Goal: Transaction & Acquisition: Purchase product/service

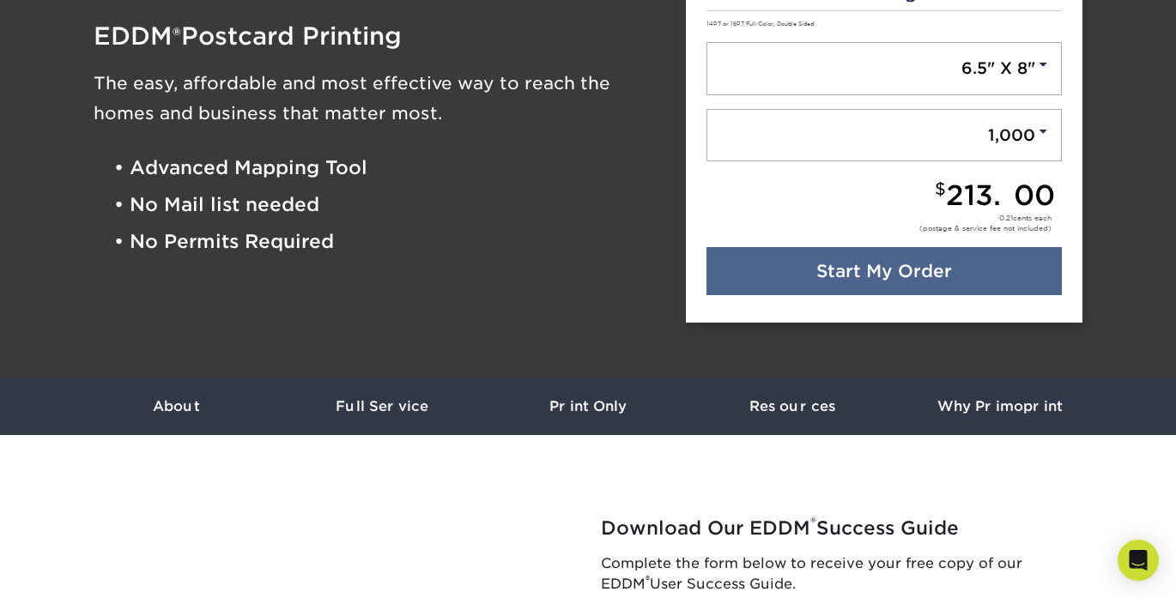
scroll to position [231, 0]
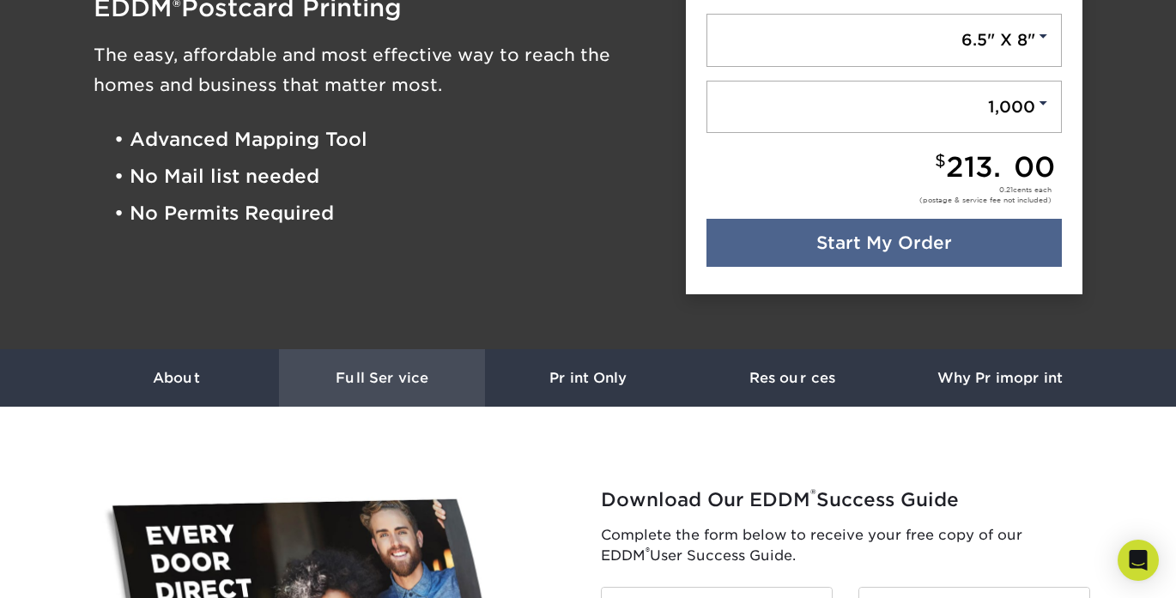
click at [365, 388] on link "Full Service" at bounding box center [382, 378] width 206 height 58
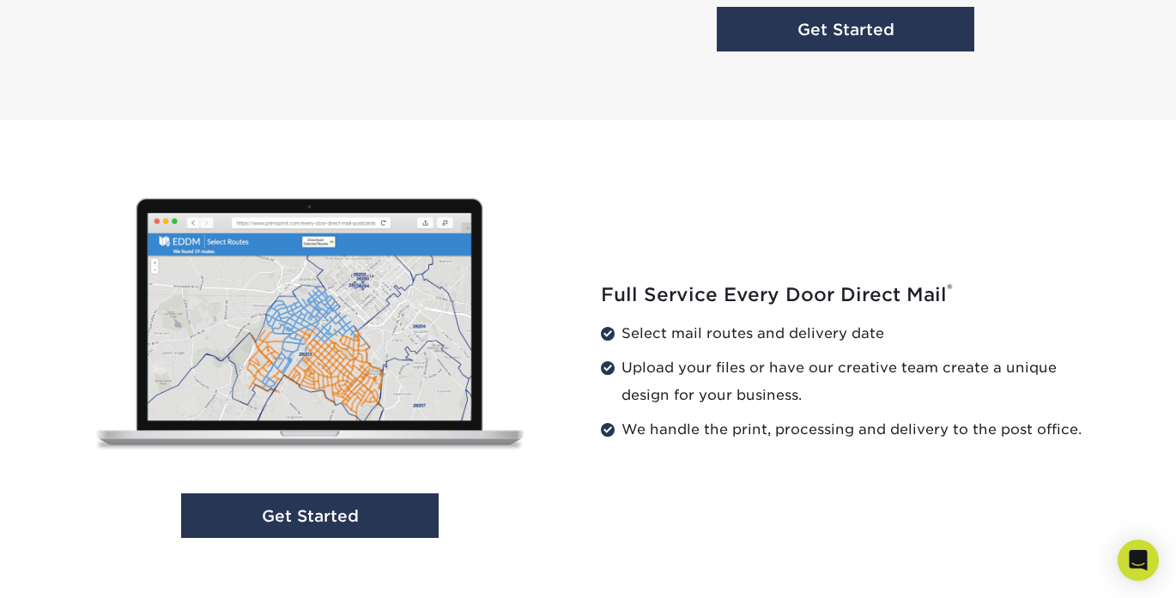
scroll to position [1628, 0]
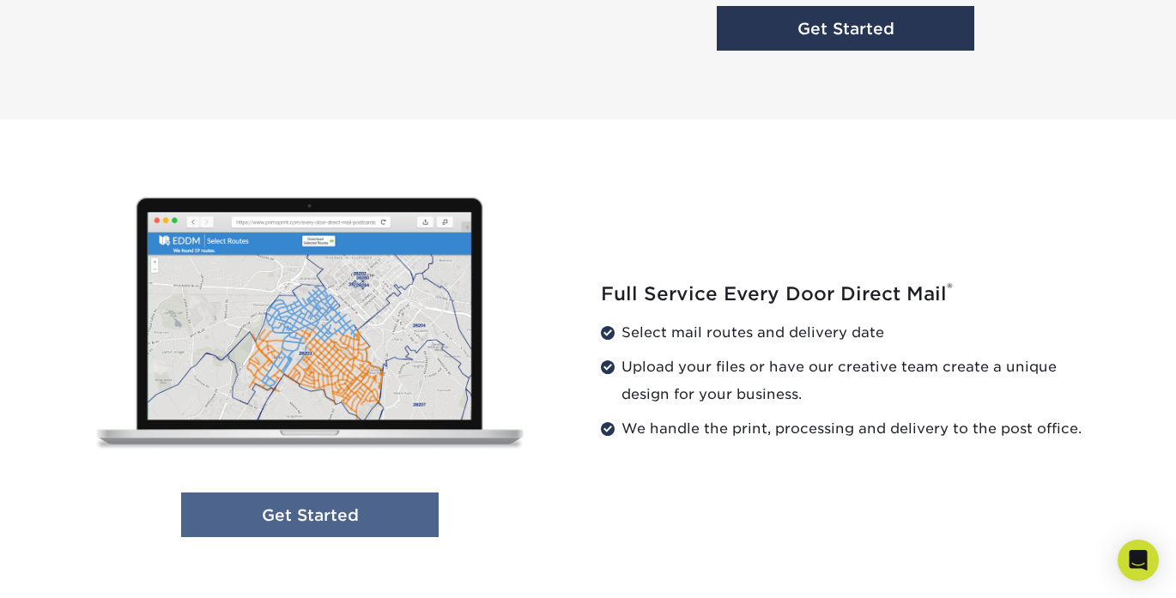
click at [377, 515] on link "Get Started" at bounding box center [310, 515] width 258 height 45
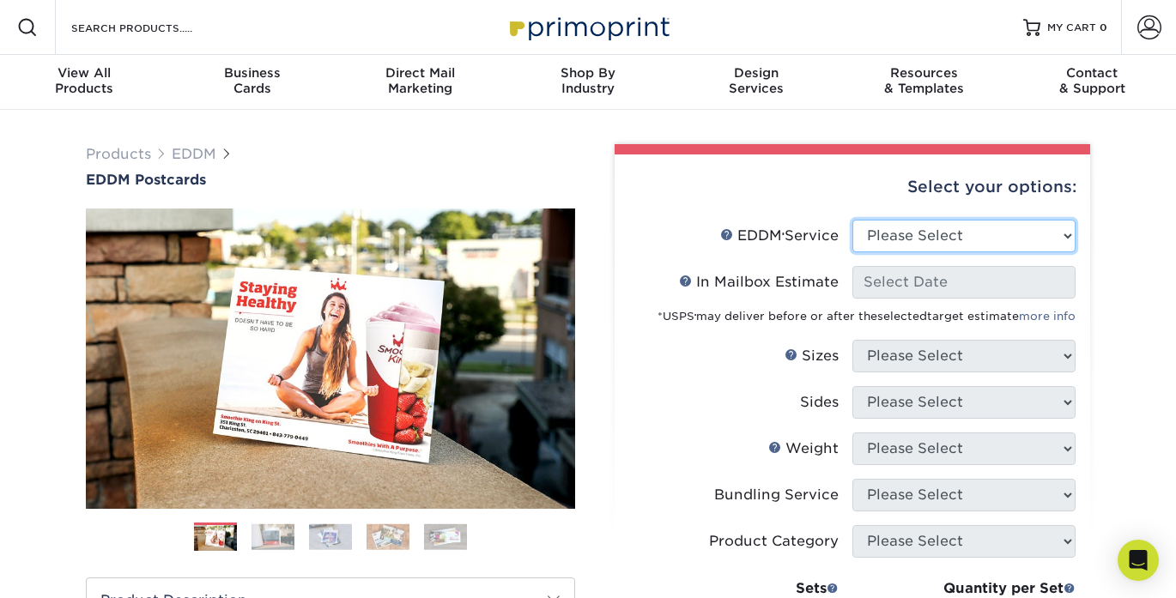
select select "full_service"
select select "-1"
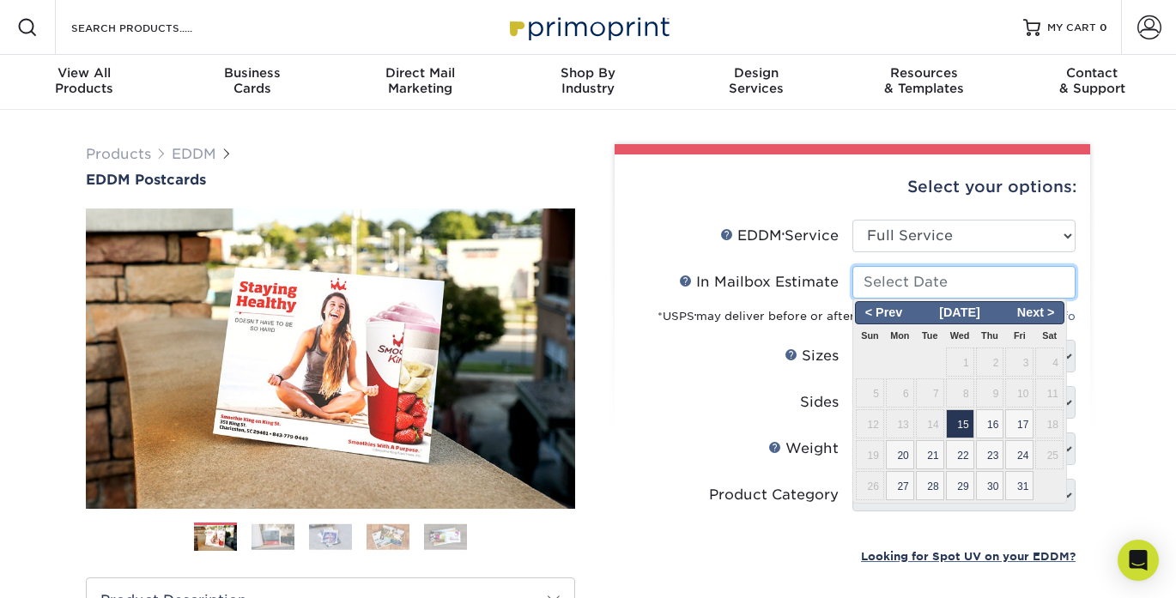
click at [1014, 275] on input "In Mailbox Estimate Help In Mailbox Estimate" at bounding box center [963, 282] width 223 height 33
click at [1027, 492] on span "31" at bounding box center [1019, 485] width 28 height 29
type input "[DATE]"
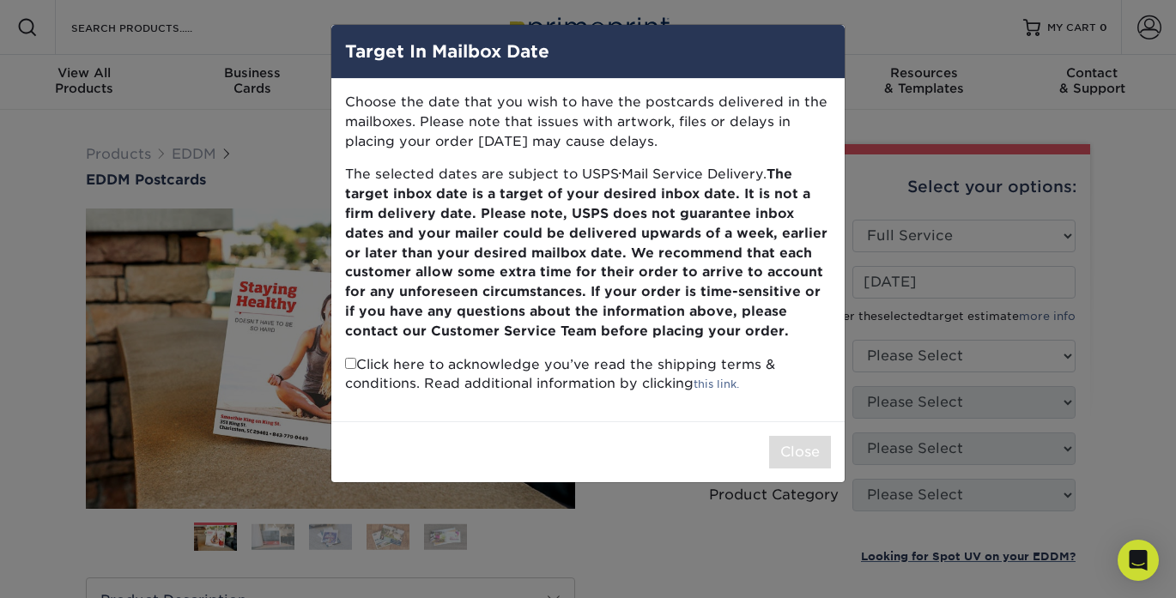
click at [1112, 290] on div "Target In Mailbox Date Choose the date that you wish to have the postcards deli…" at bounding box center [588, 299] width 1176 height 598
click at [512, 359] on p "Click here to acknowledge you’ve read the shipping terms & conditions. Read add…" at bounding box center [588, 374] width 486 height 39
click at [349, 359] on input "checkbox" at bounding box center [350, 363] width 11 height 11
checkbox input "true"
click at [804, 436] on button "Close" at bounding box center [800, 452] width 62 height 33
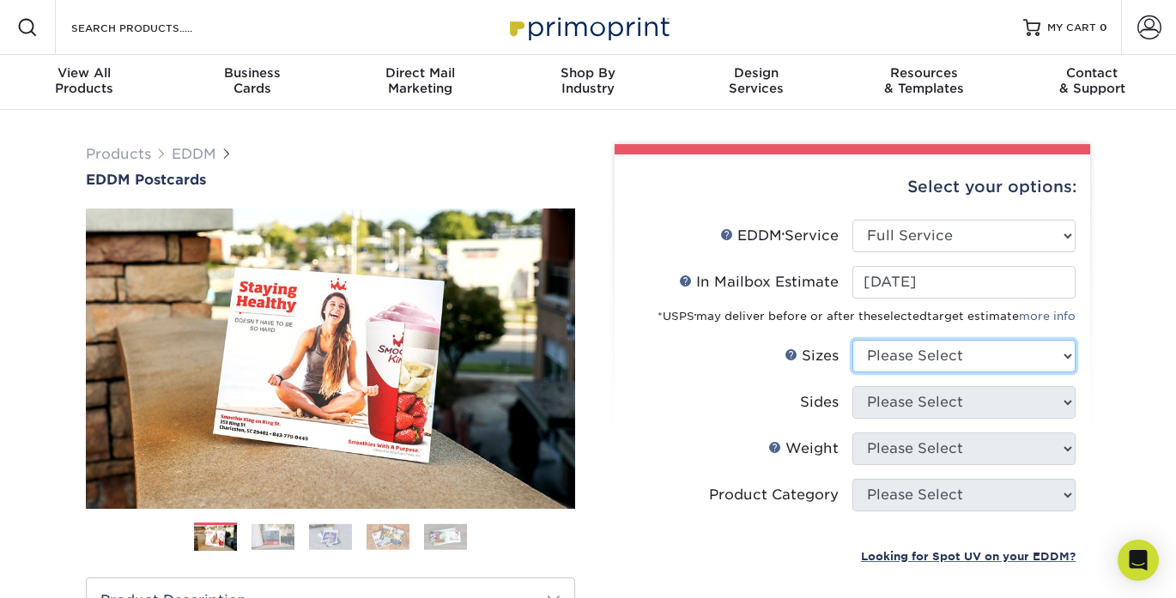
select select "6.50x9.00"
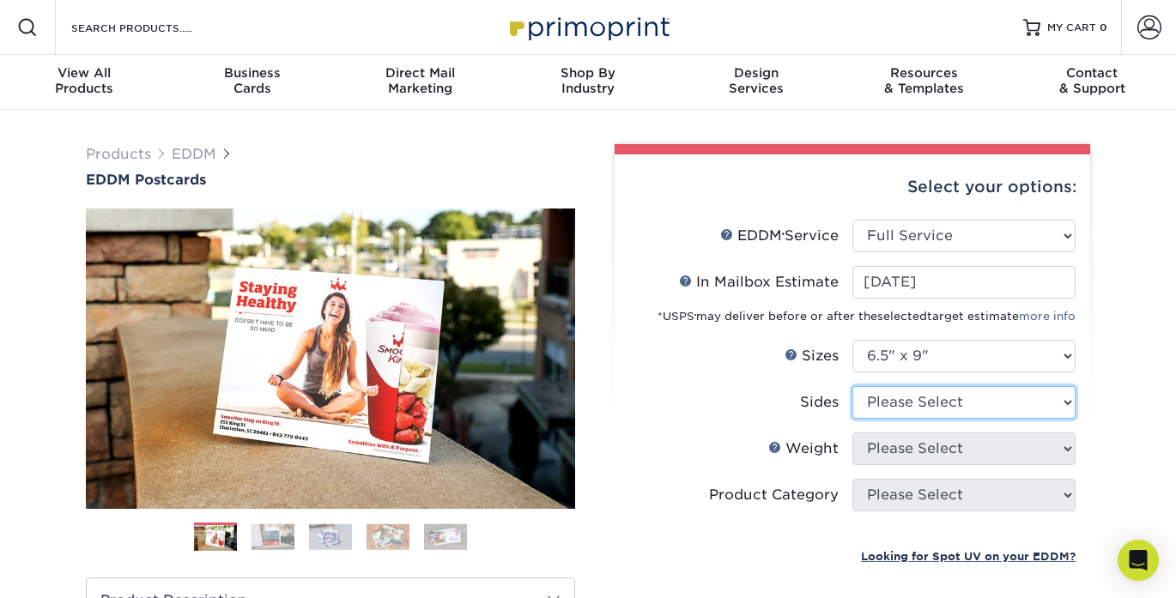
select select "13abbda7-1d64-4f25-8bb2-c179b224825d"
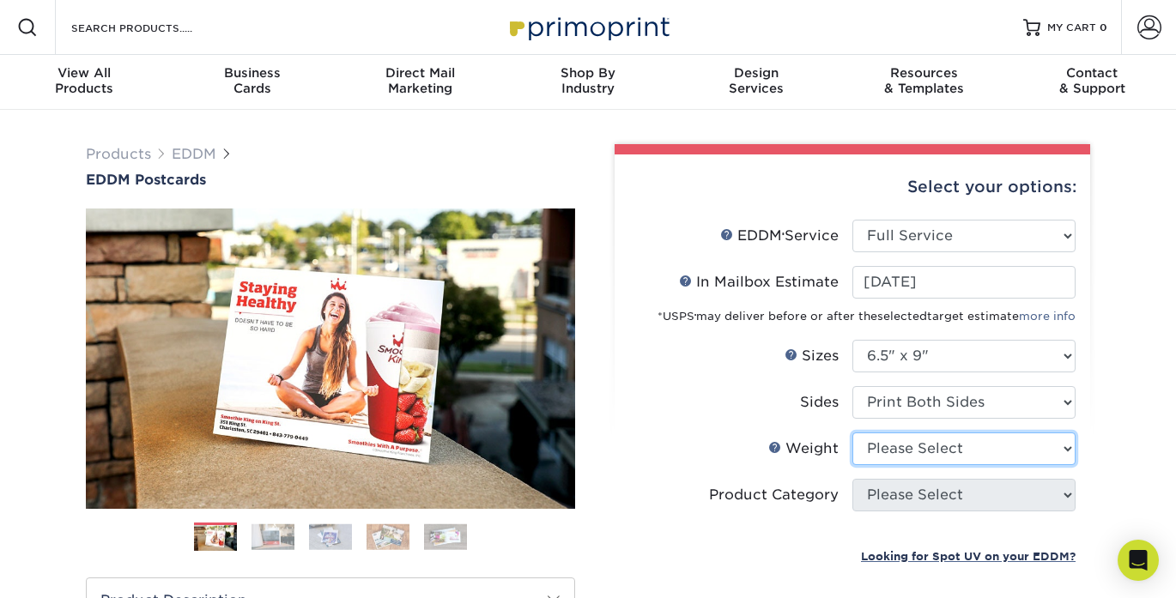
select select "14PT"
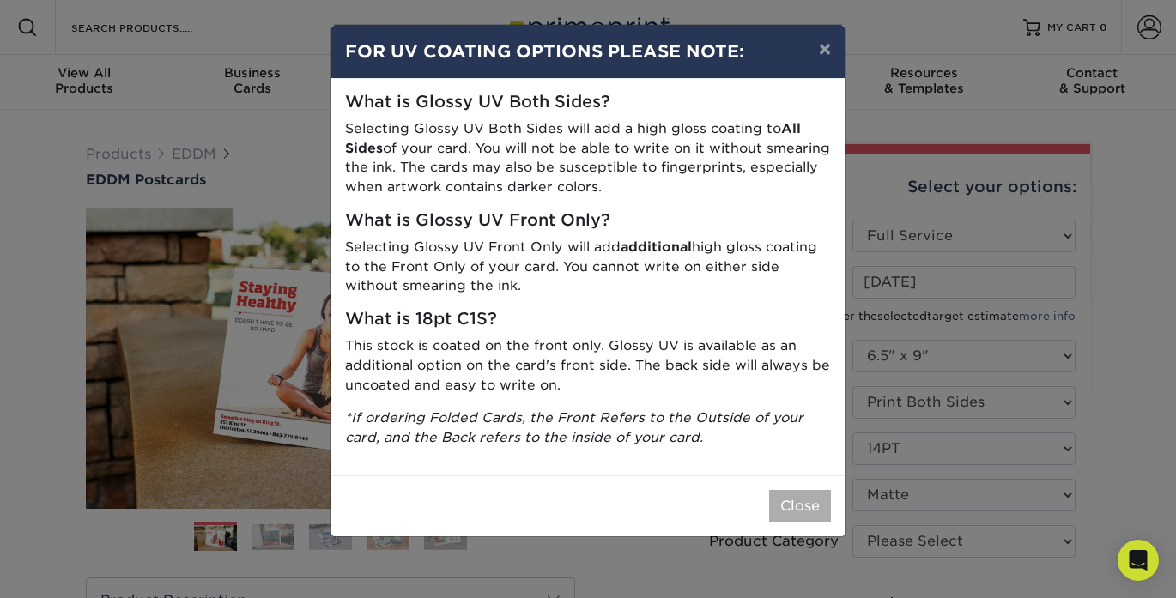
click at [819, 490] on button "Close" at bounding box center [800, 506] width 62 height 33
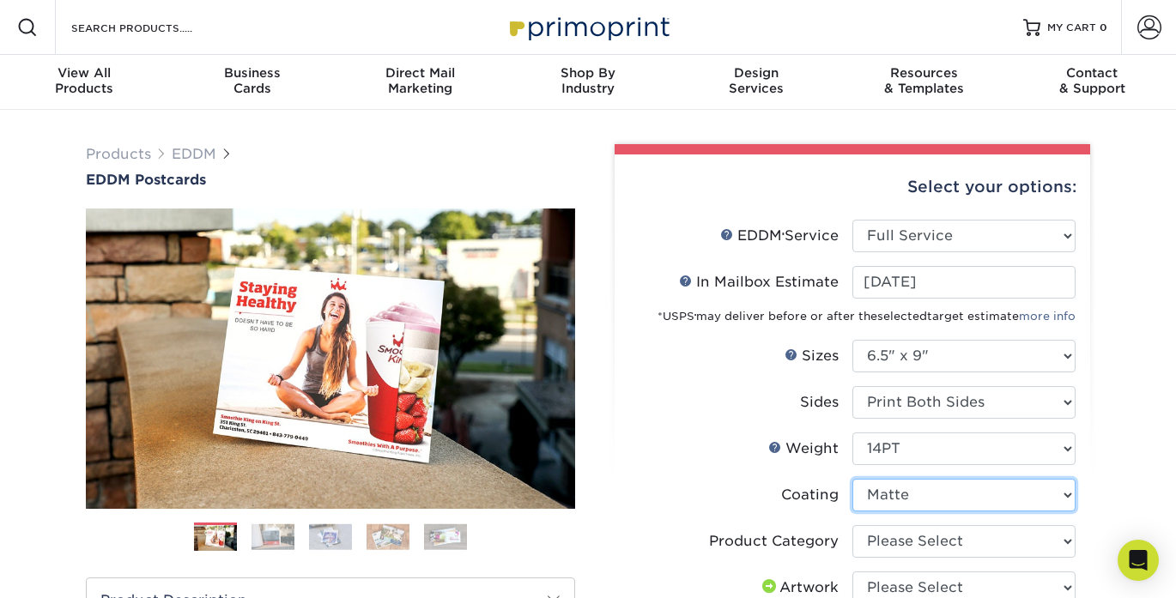
select select "ae367451-b2b8-45df-a344-0f05b6a12993"
click at [0, 0] on div at bounding box center [0, 0] width 0 height 0
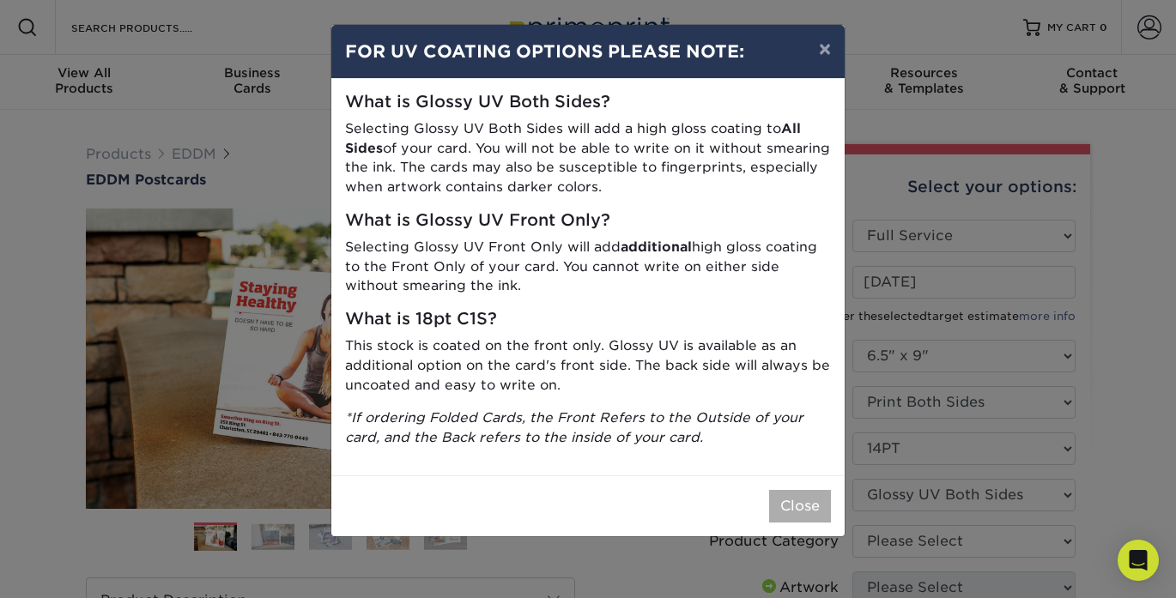
click at [783, 500] on button "Close" at bounding box center [800, 506] width 62 height 33
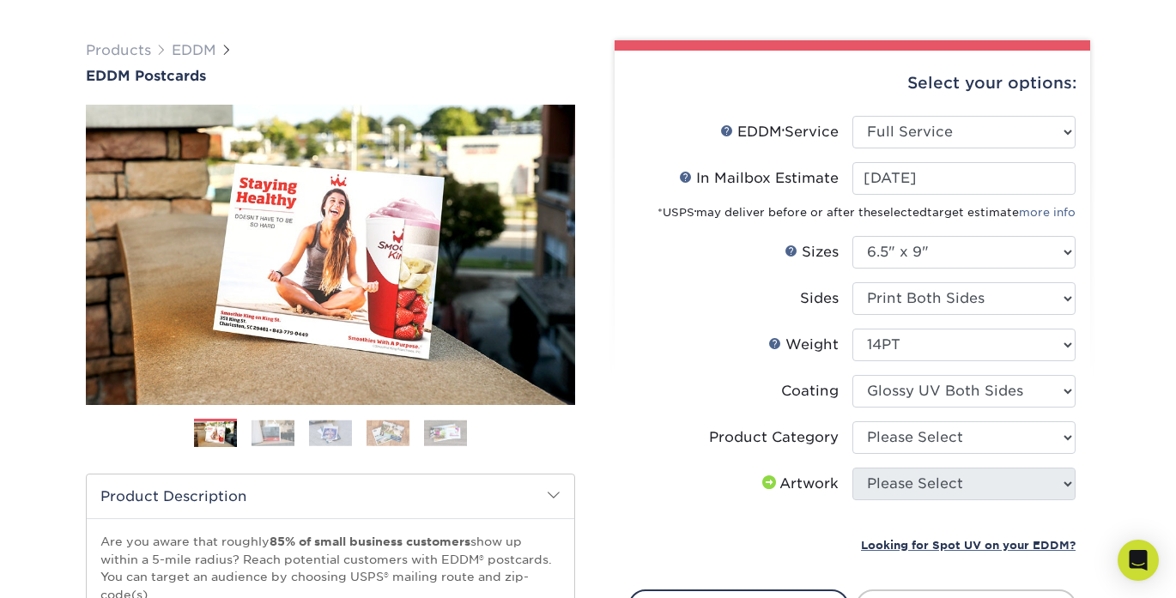
scroll to position [117, 0]
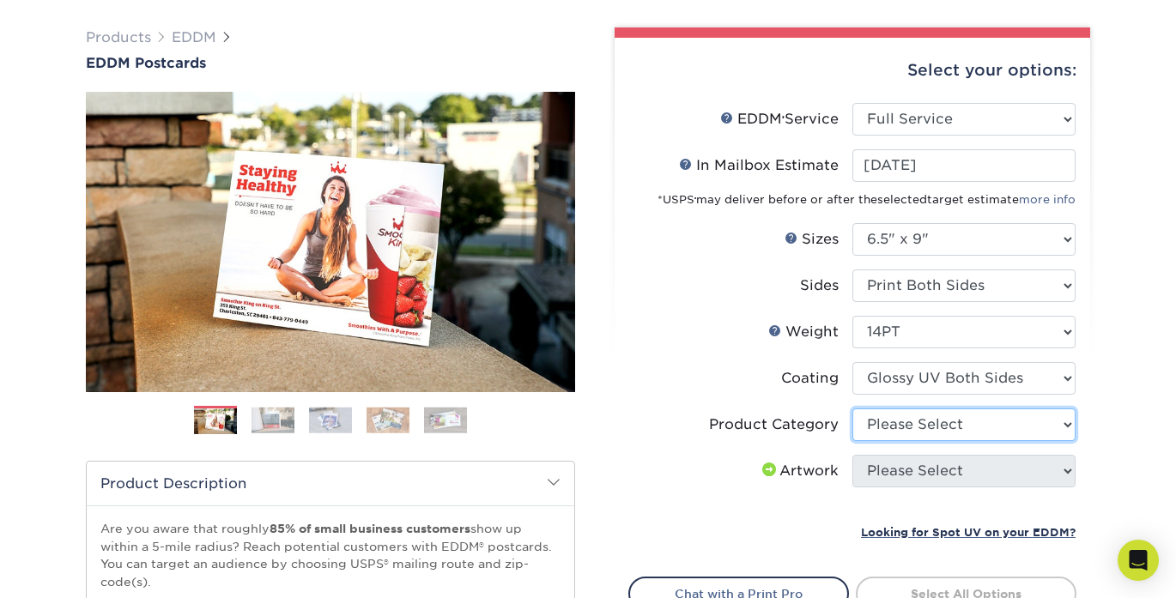
select select "9b7272e0-d6c8-4c3c-8e97-d3a1bcdab858"
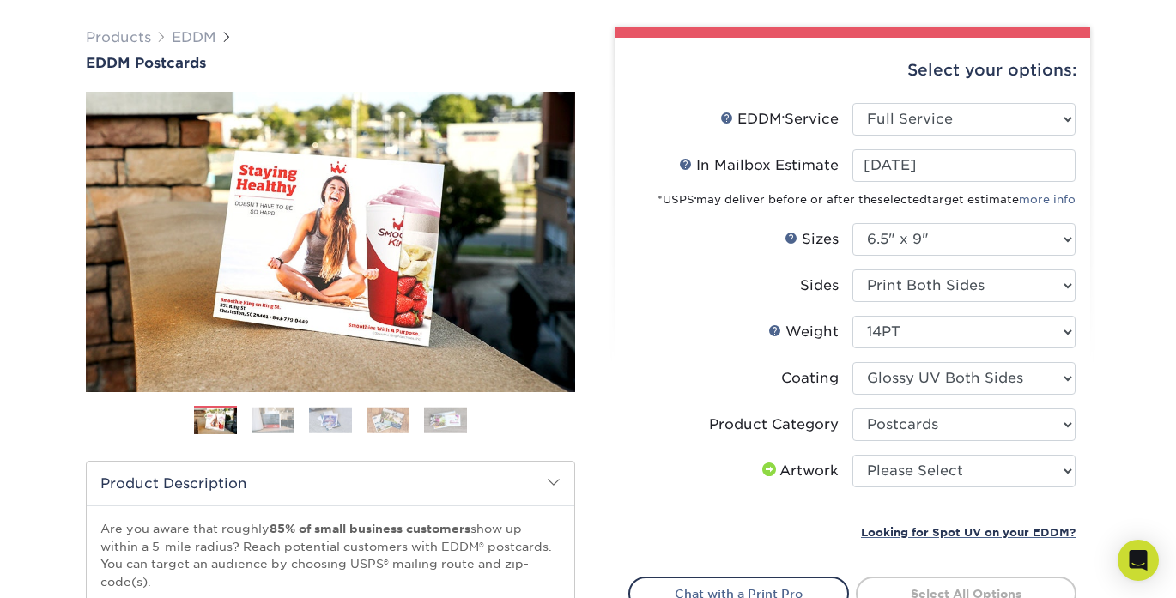
select select "upload"
click at [1136, 393] on div "Products EDDM EDDM Postcards Previous Next" at bounding box center [588, 451] width 1176 height 917
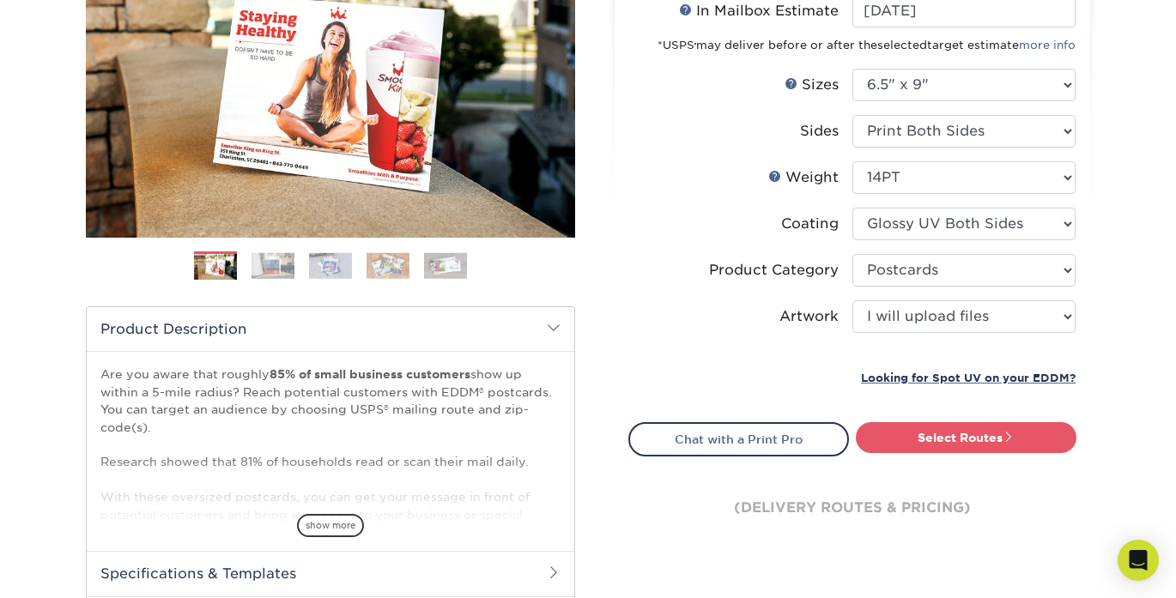
scroll to position [285, 0]
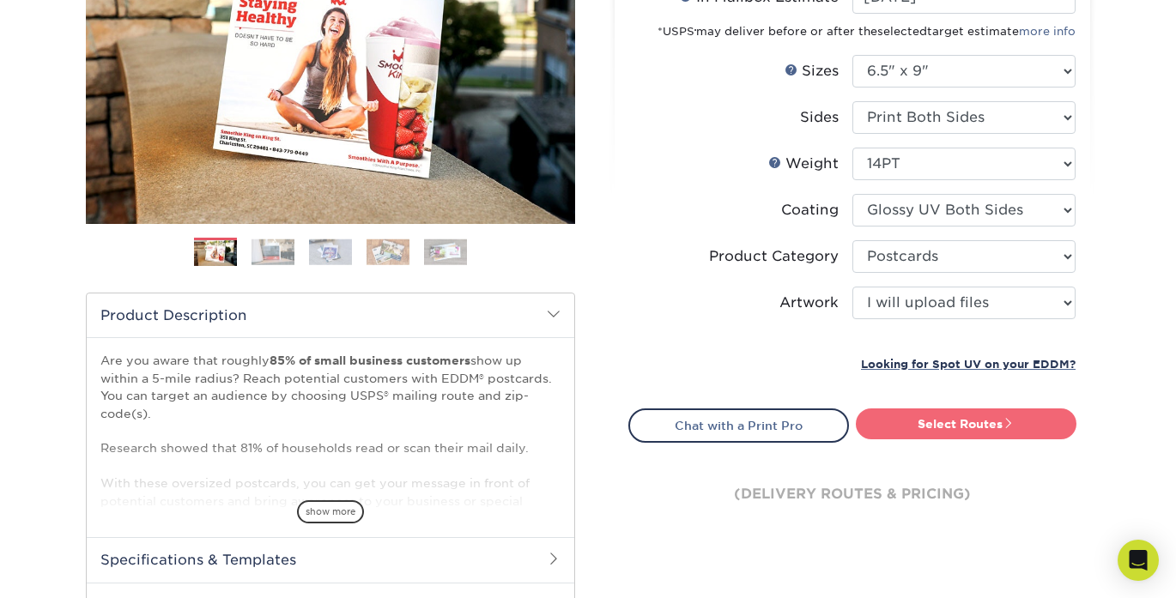
click at [999, 434] on link "Select Routes" at bounding box center [966, 424] width 221 height 31
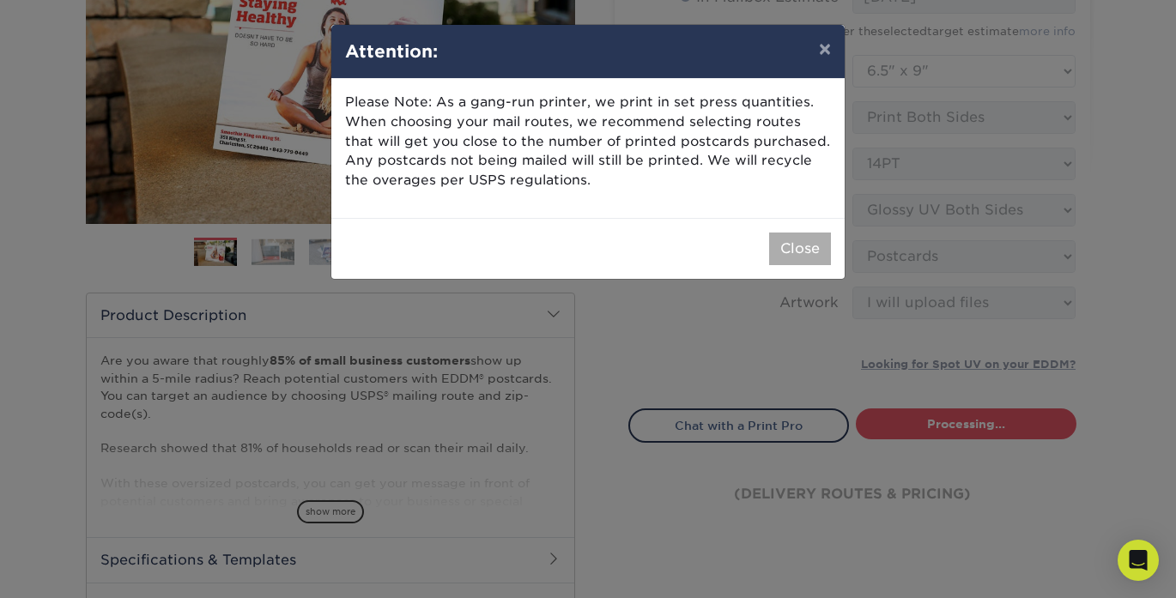
click at [801, 256] on button "Close" at bounding box center [800, 249] width 62 height 33
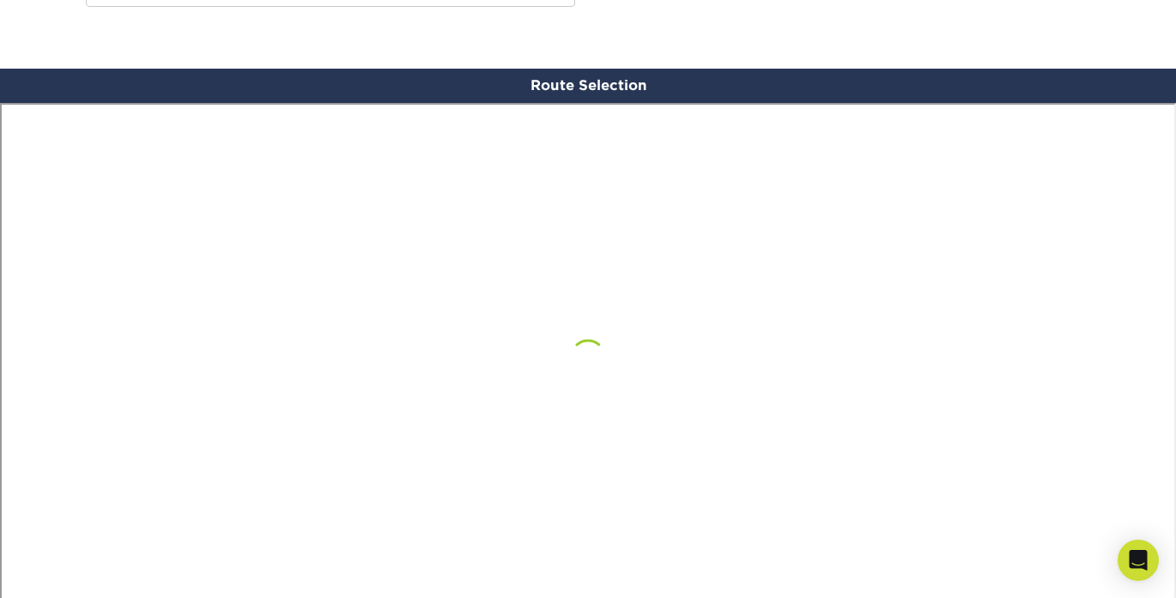
scroll to position [1000, 0]
